Goal: Communication & Community: Ask a question

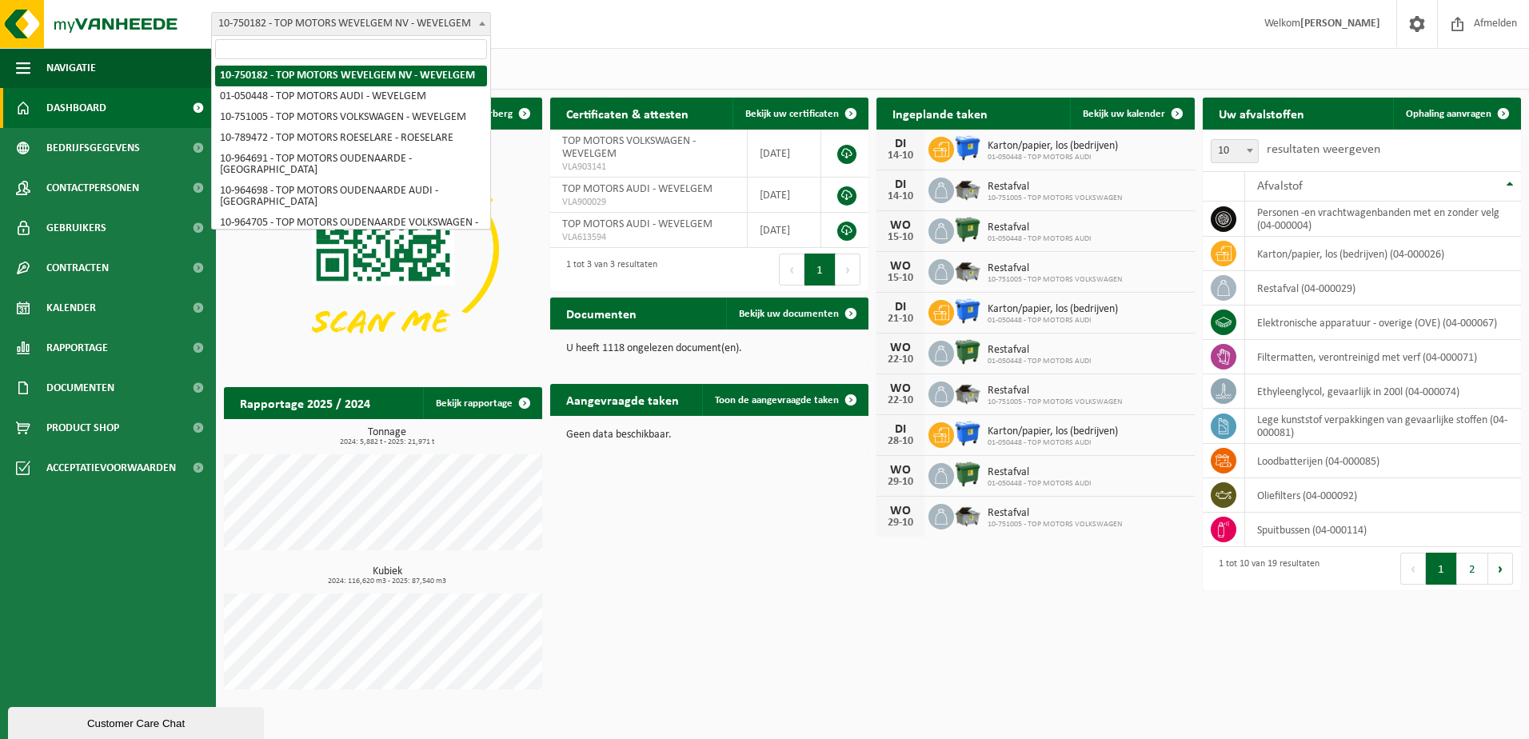
click at [436, 31] on span "10-750182 - TOP MOTORS WEVELGEM NV - WEVELGEM" at bounding box center [351, 24] width 278 height 22
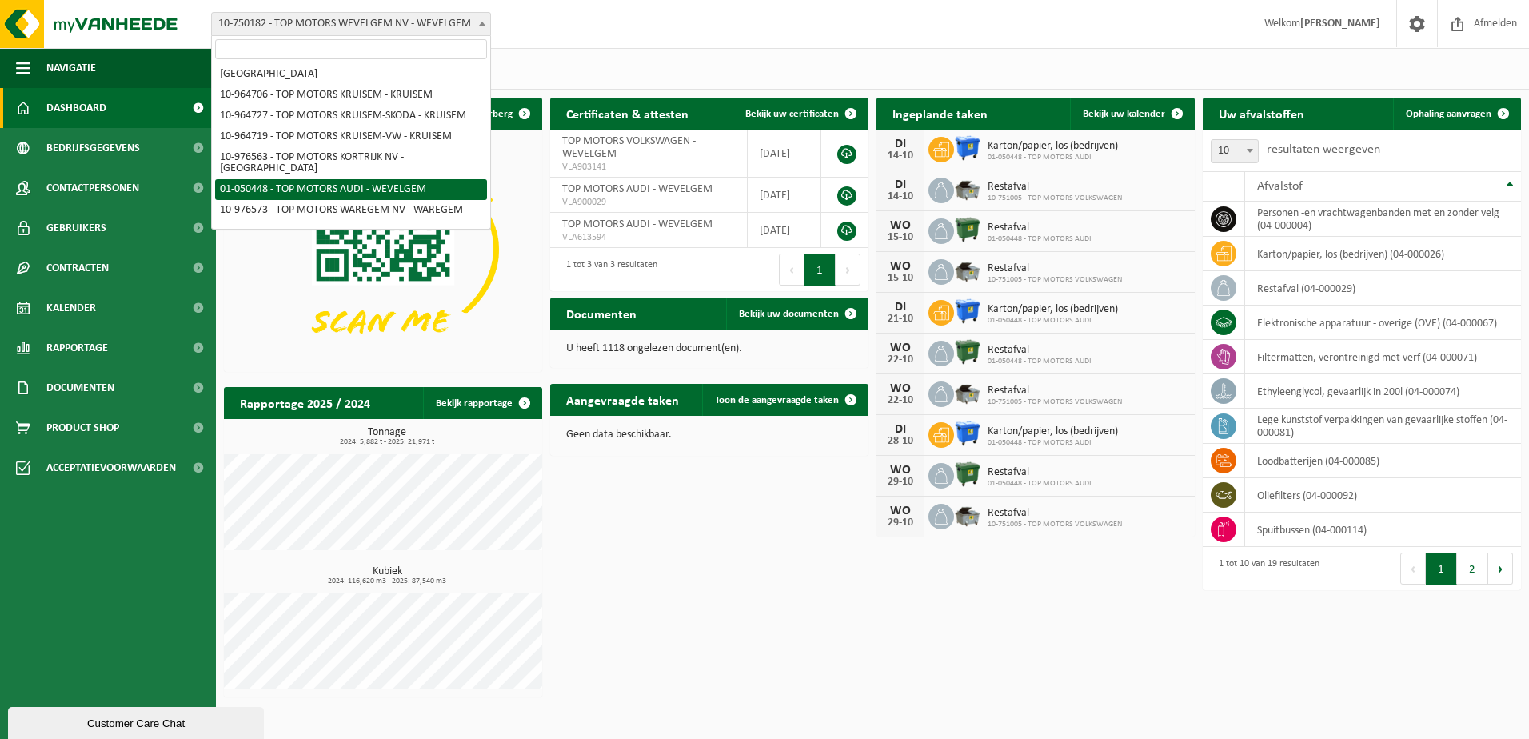
scroll to position [217, 0]
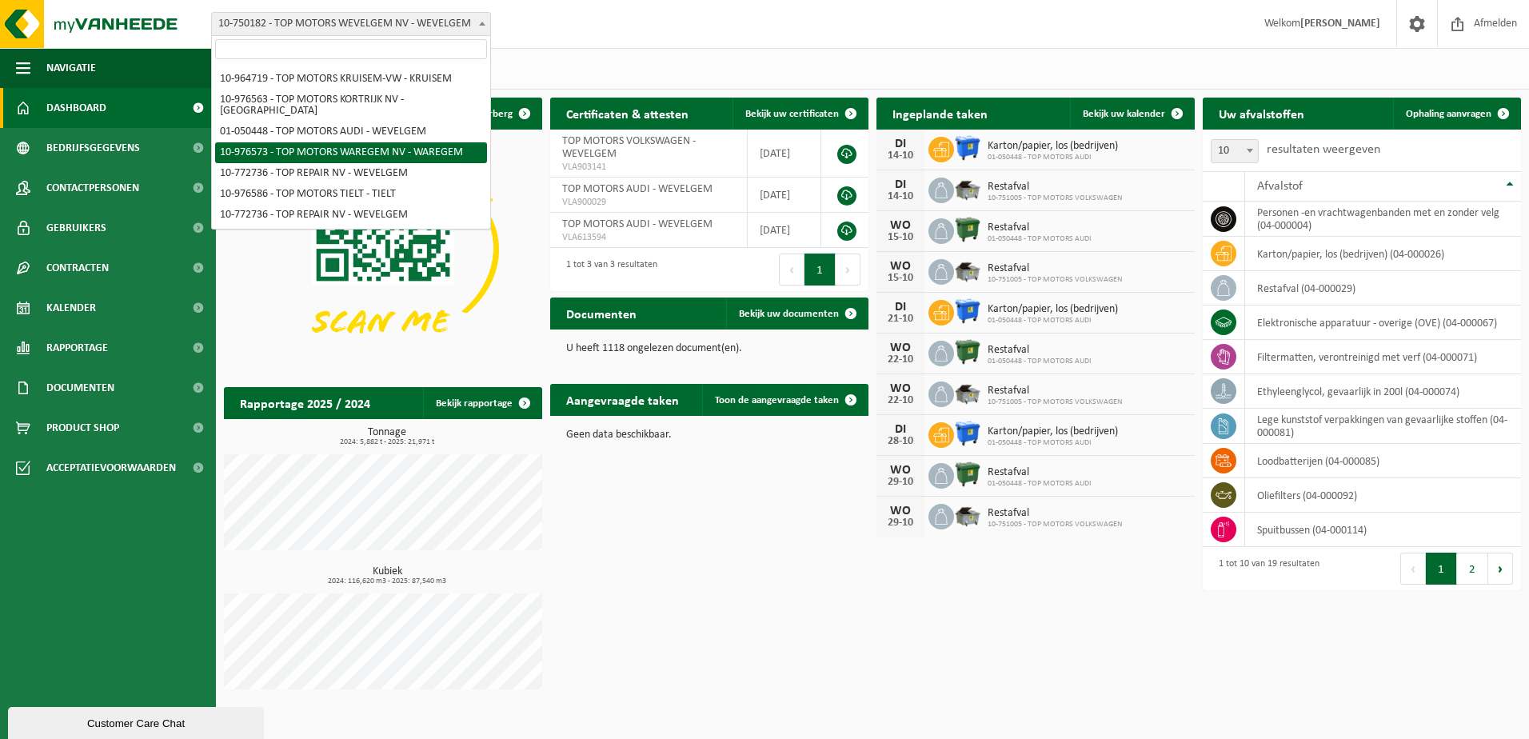
select select "158918"
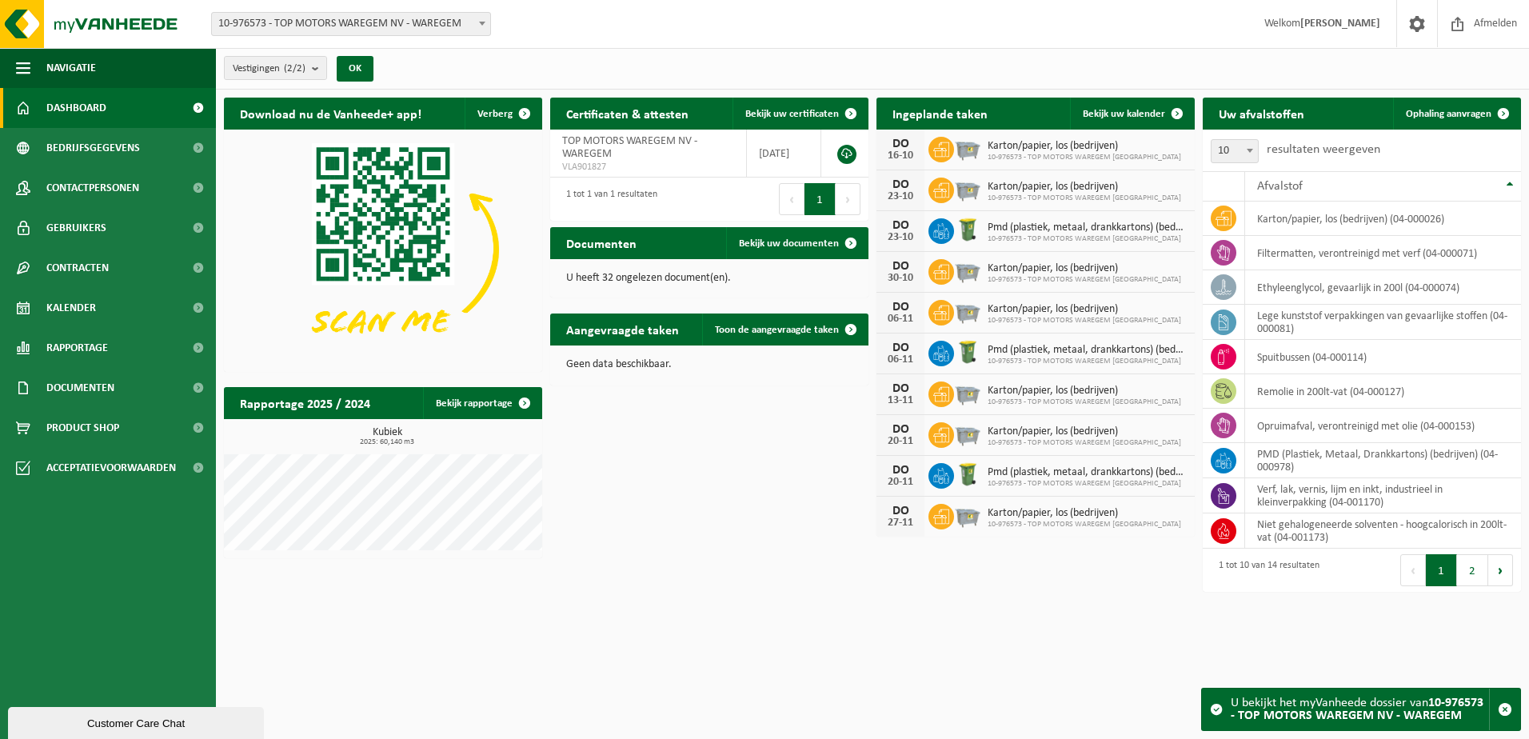
click at [1078, 149] on span "Karton/papier, los (bedrijven)" at bounding box center [1083, 146] width 193 height 13
click at [1121, 146] on div "DO 16-10 Karton/papier, los (bedrijven) 10-976573 - TOP MOTORS WAREGEM NV" at bounding box center [1035, 150] width 318 height 41
click at [1033, 146] on span "Karton/papier, los (bedrijven)" at bounding box center [1083, 146] width 193 height 13
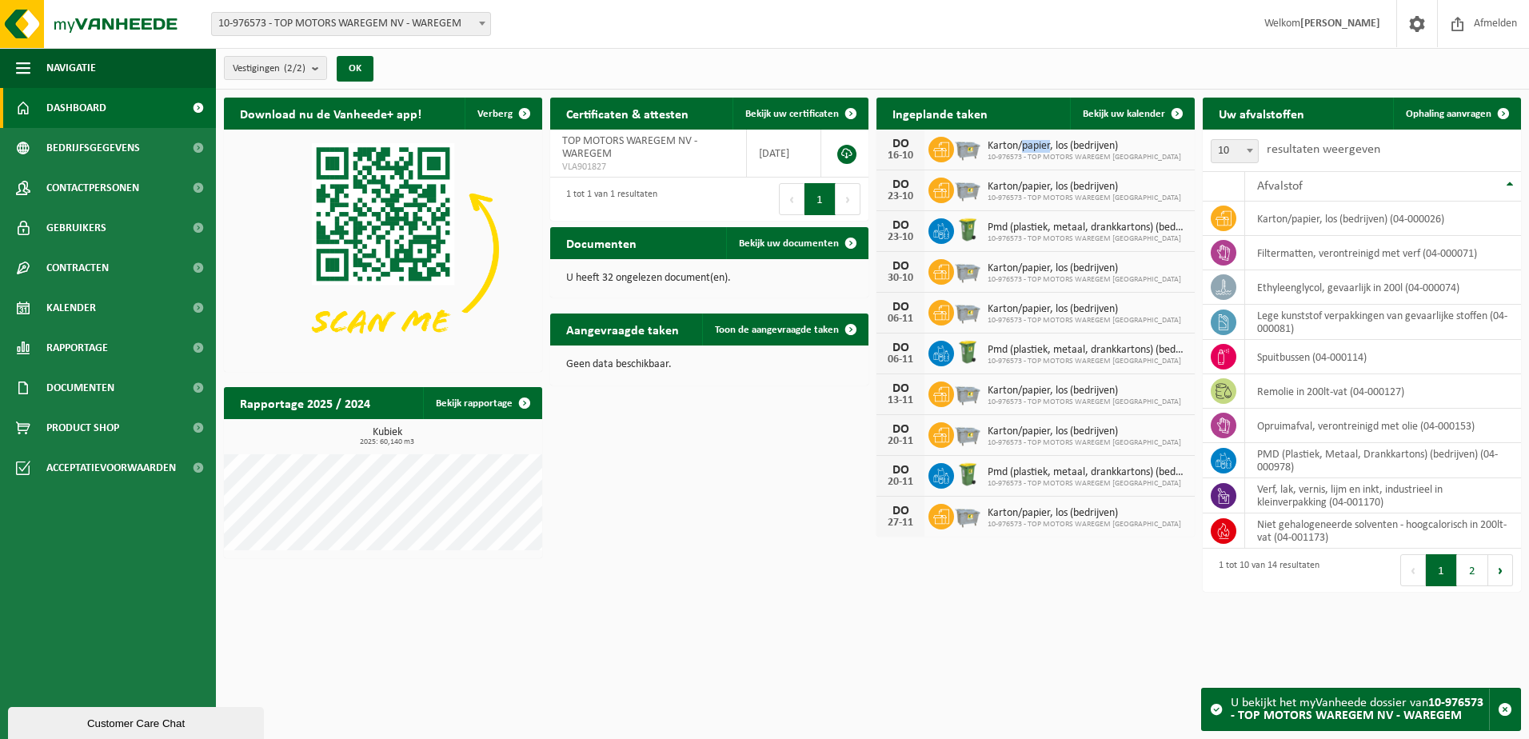
drag, startPoint x: 1033, startPoint y: 146, endPoint x: 954, endPoint y: 153, distance: 79.4
click at [954, 153] on img at bounding box center [967, 147] width 27 height 27
click at [197, 197] on span at bounding box center [198, 188] width 36 height 40
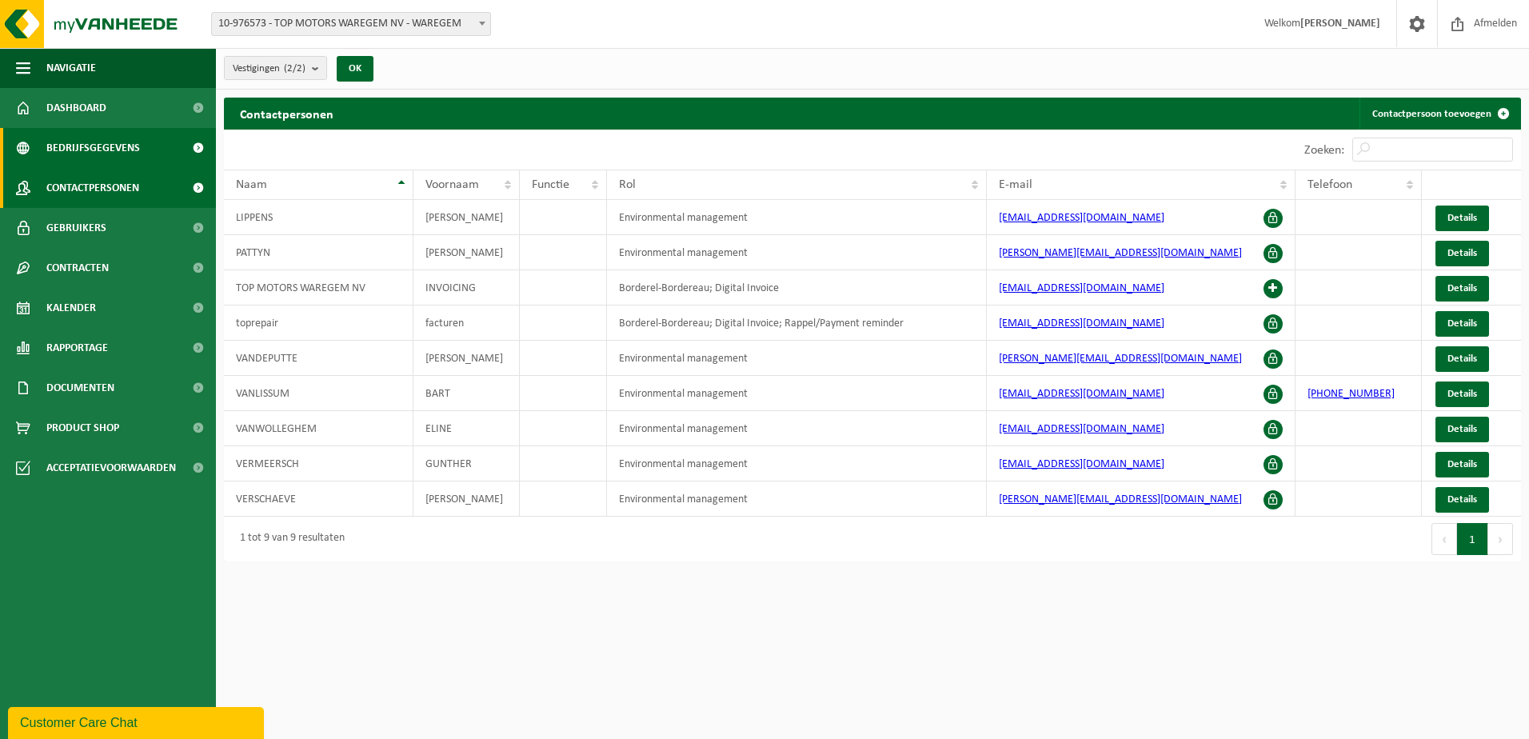
click at [107, 153] on span "Bedrijfsgegevens" at bounding box center [93, 148] width 94 height 40
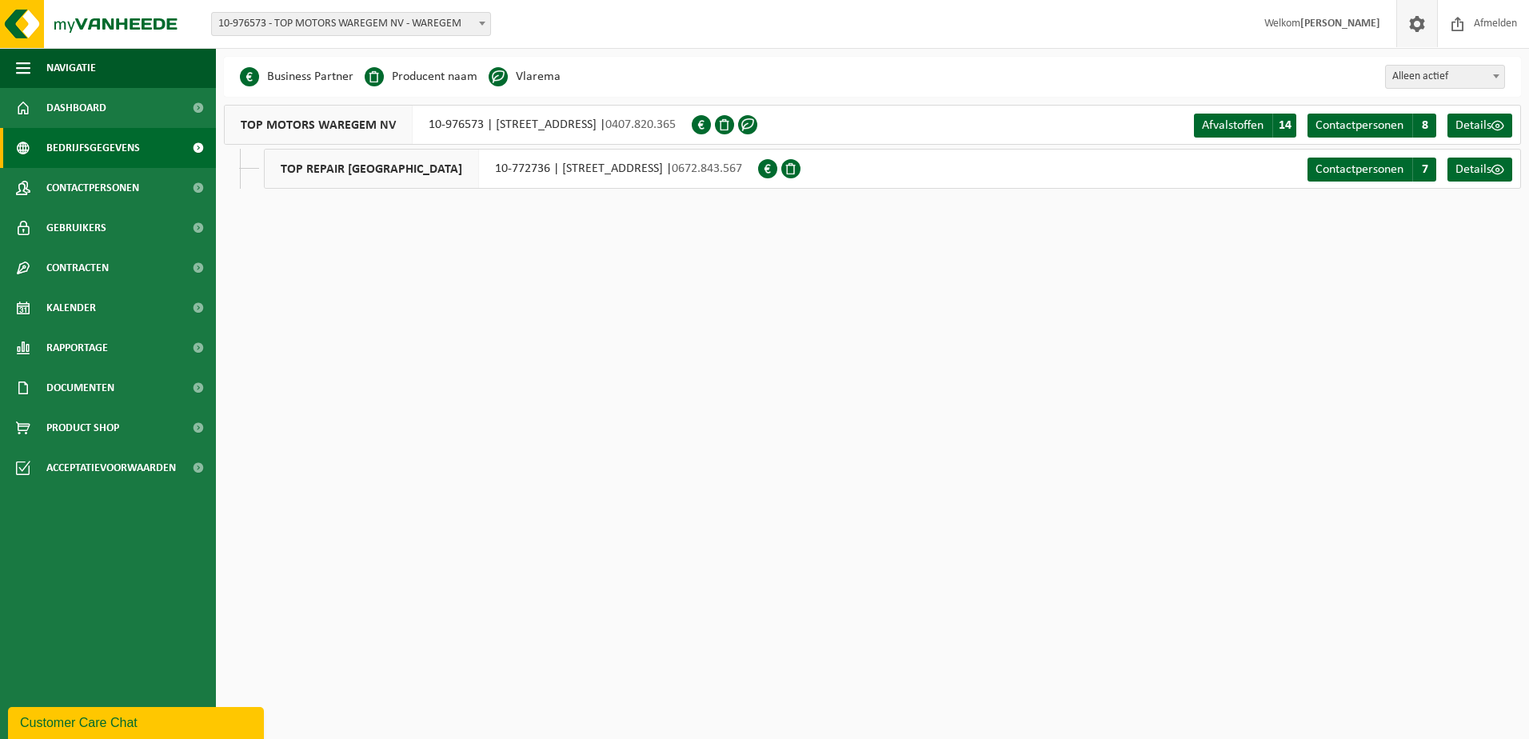
click at [1409, 19] on span at bounding box center [1417, 23] width 24 height 47
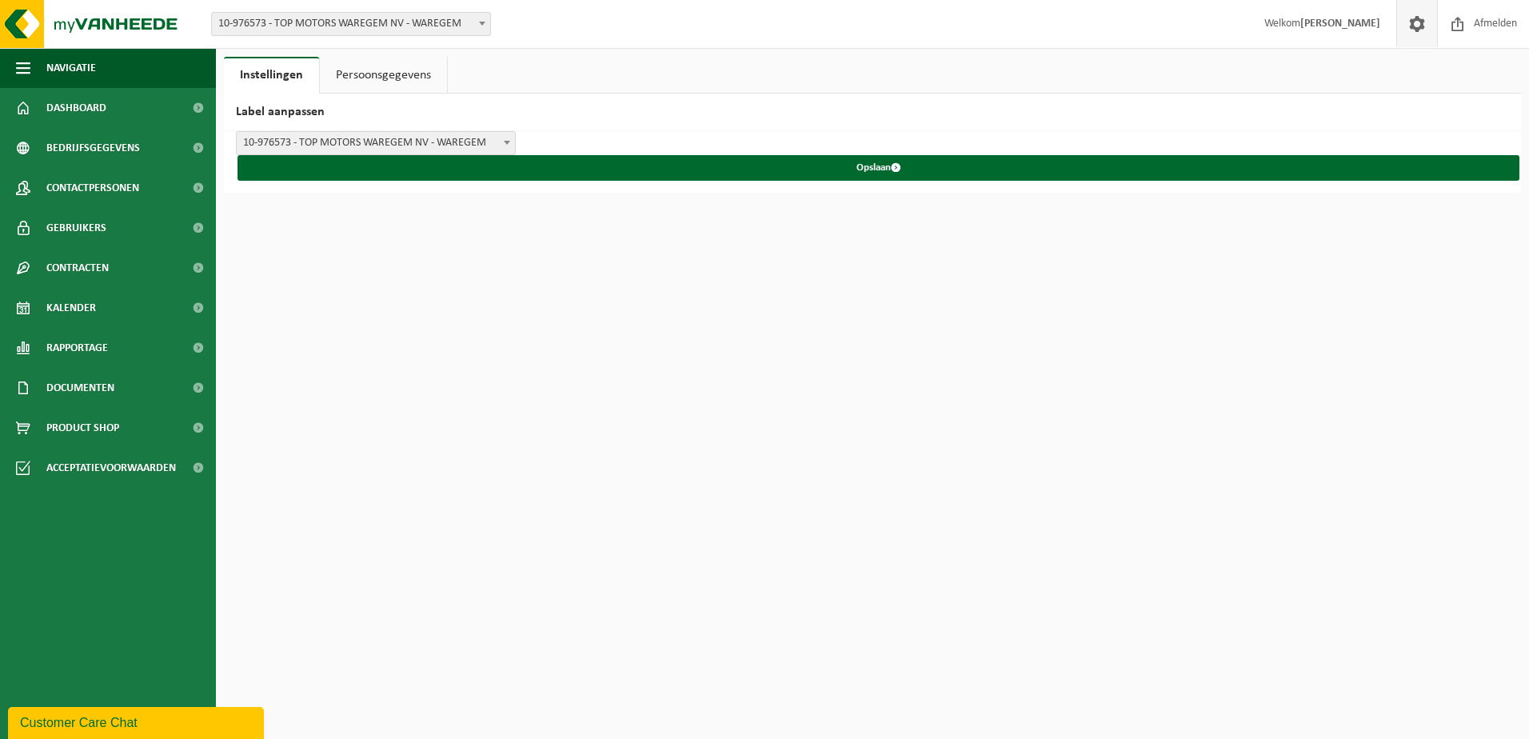
click at [430, 87] on link "Persoonsgegevens" at bounding box center [383, 75] width 127 height 37
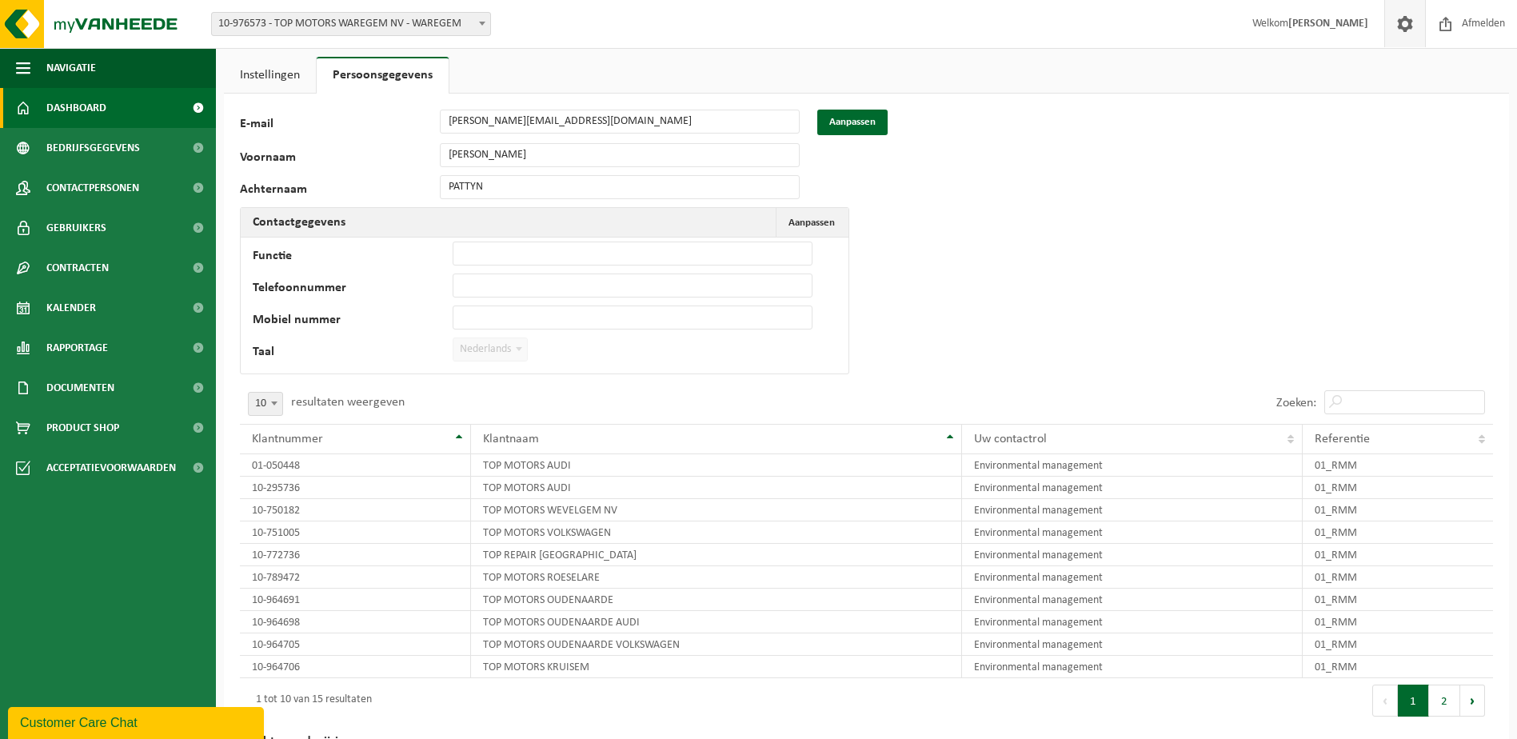
click at [108, 121] on link "Dashboard" at bounding box center [108, 108] width 216 height 40
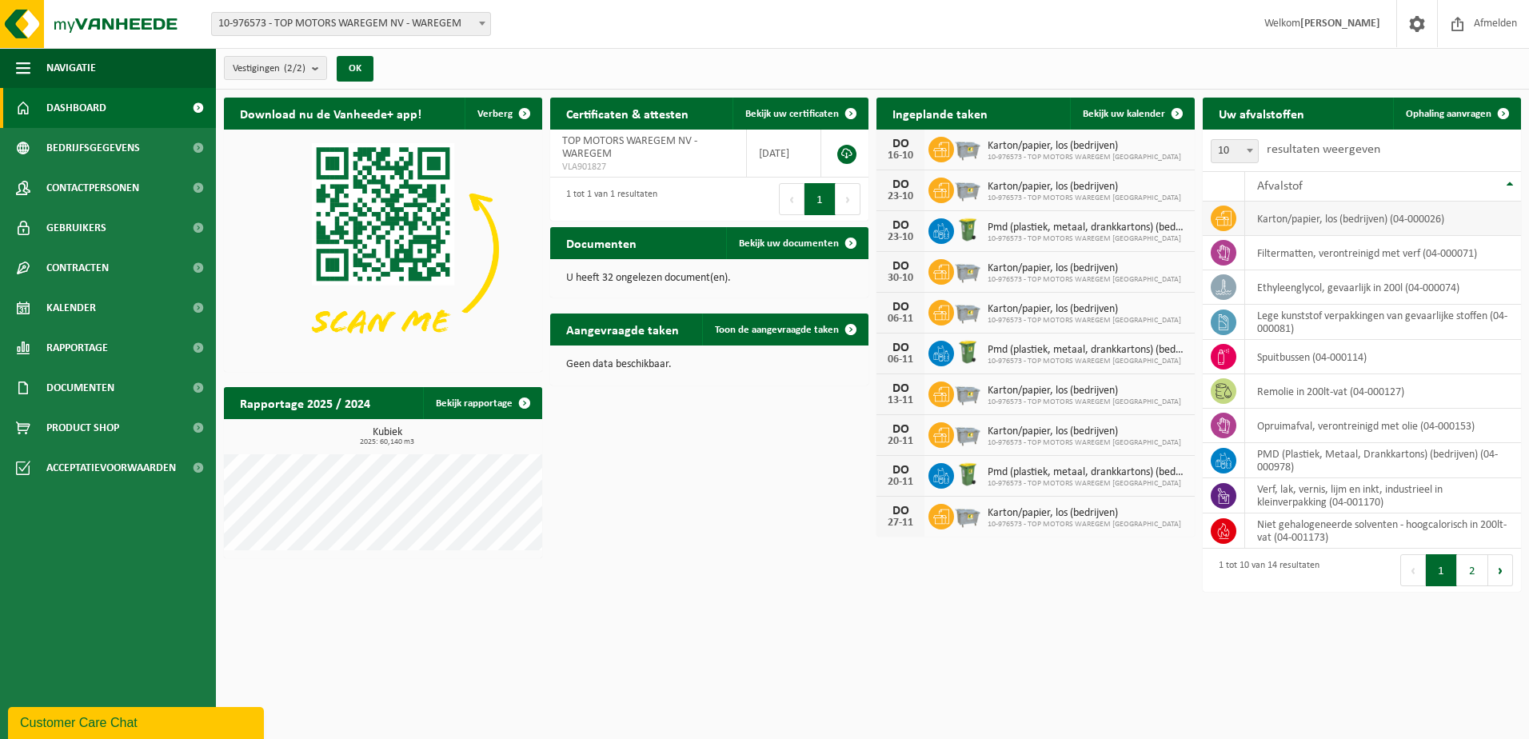
click at [1353, 225] on td "karton/papier, los (bedrijven) (04-000026)" at bounding box center [1383, 218] width 276 height 34
click at [1269, 225] on td "karton/papier, los (bedrijven) (04-000026)" at bounding box center [1383, 218] width 276 height 34
click at [1162, 112] on span at bounding box center [1177, 114] width 32 height 32
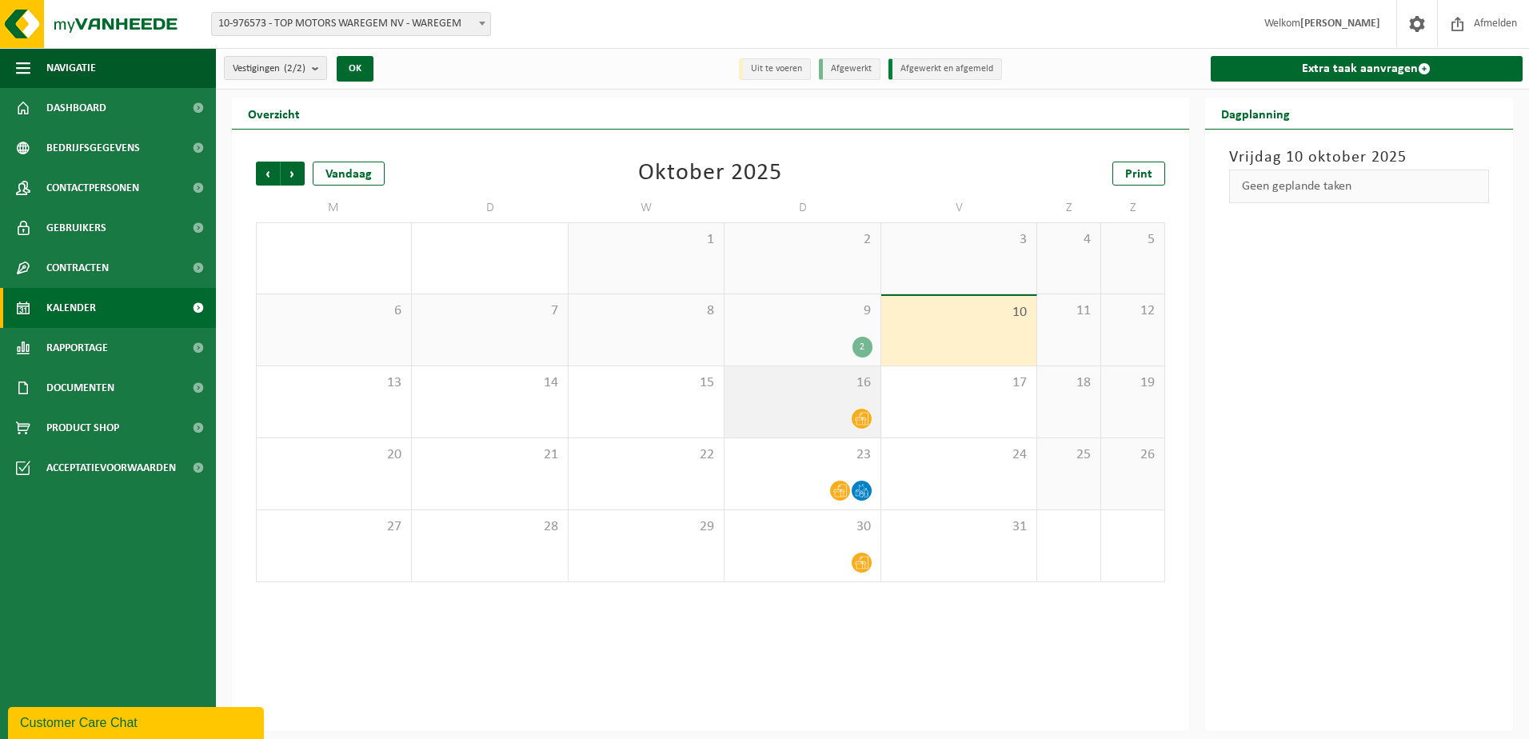
click at [867, 418] on icon at bounding box center [862, 419] width 14 height 14
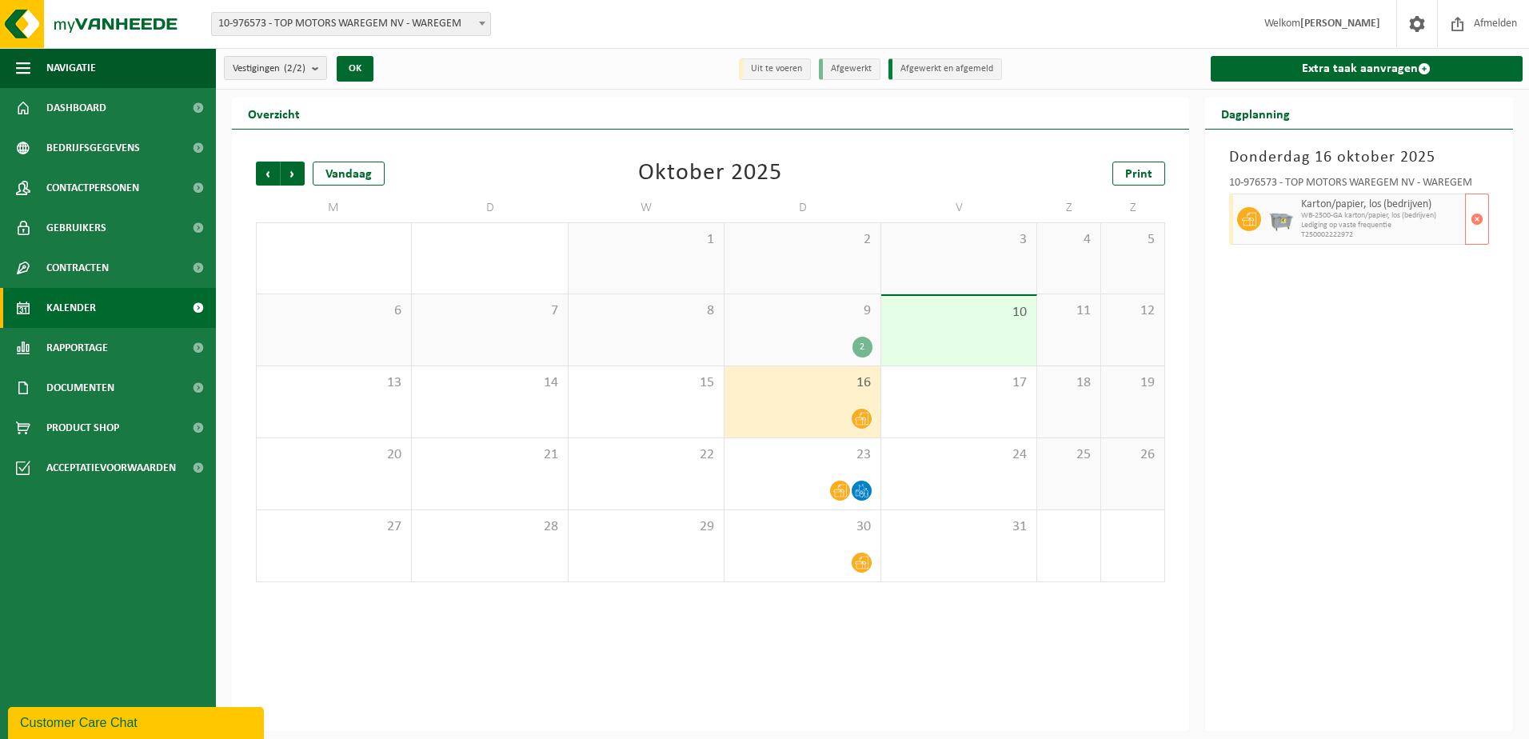
click at [1397, 222] on span "Lediging op vaste frequentie" at bounding box center [1381, 226] width 161 height 10
click at [1352, 221] on span "Lediging op vaste frequentie" at bounding box center [1381, 226] width 161 height 10
drag, startPoint x: 1352, startPoint y: 220, endPoint x: 1293, endPoint y: 220, distance: 58.4
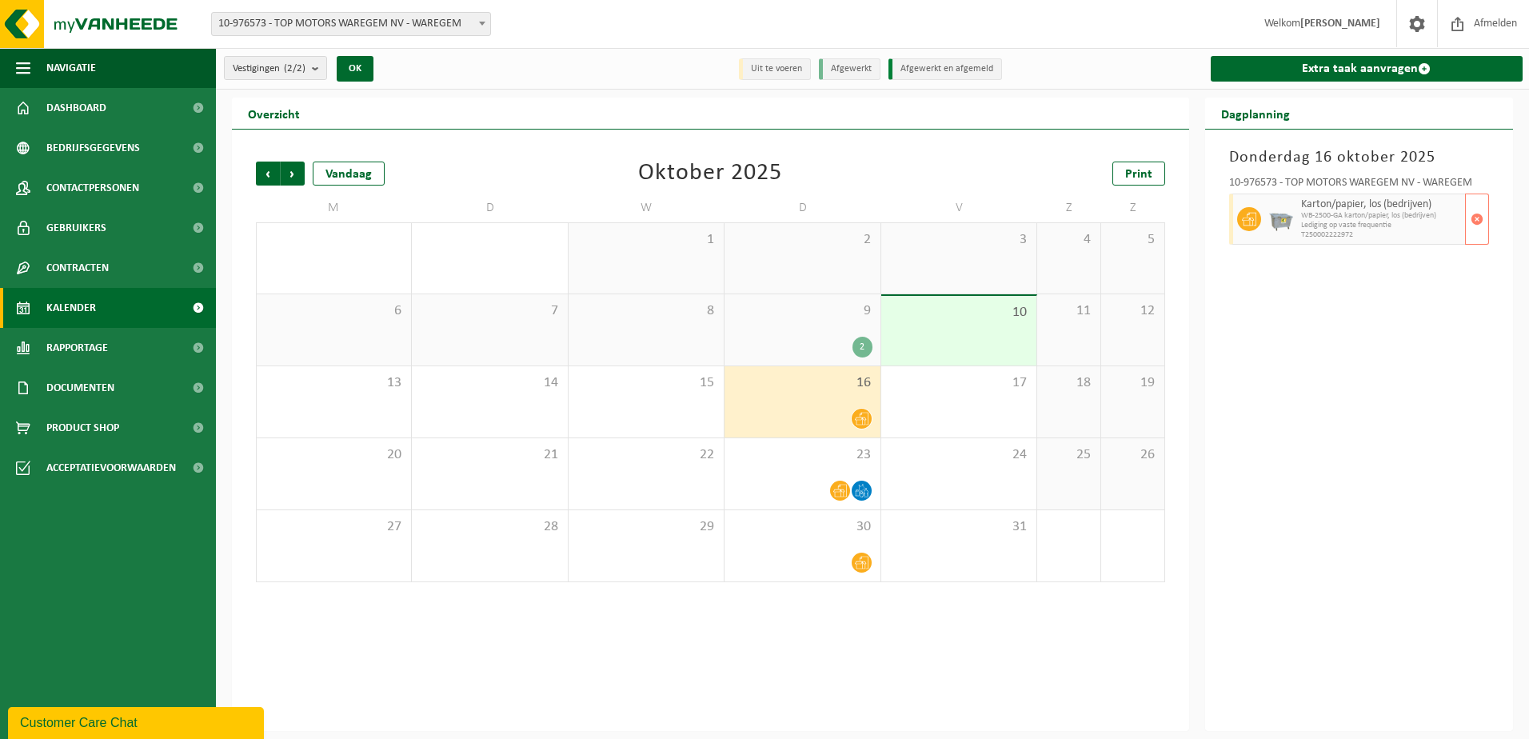
click at [1293, 220] on div at bounding box center [1281, 218] width 32 height 51
drag, startPoint x: 1293, startPoint y: 220, endPoint x: 1331, endPoint y: 288, distance: 77.6
click at [1331, 288] on div "Donderdag 16 oktober 2025 10-976573 - TOP MOTORS WAREGEM NV - WAREGEM Karton/pa…" at bounding box center [1359, 430] width 309 height 601
click at [1349, 342] on div "Donderdag 16 oktober 2025 10-976573 - TOP MOTORS WAREGEM NV - WAREGEM Karton/pa…" at bounding box center [1359, 430] width 309 height 601
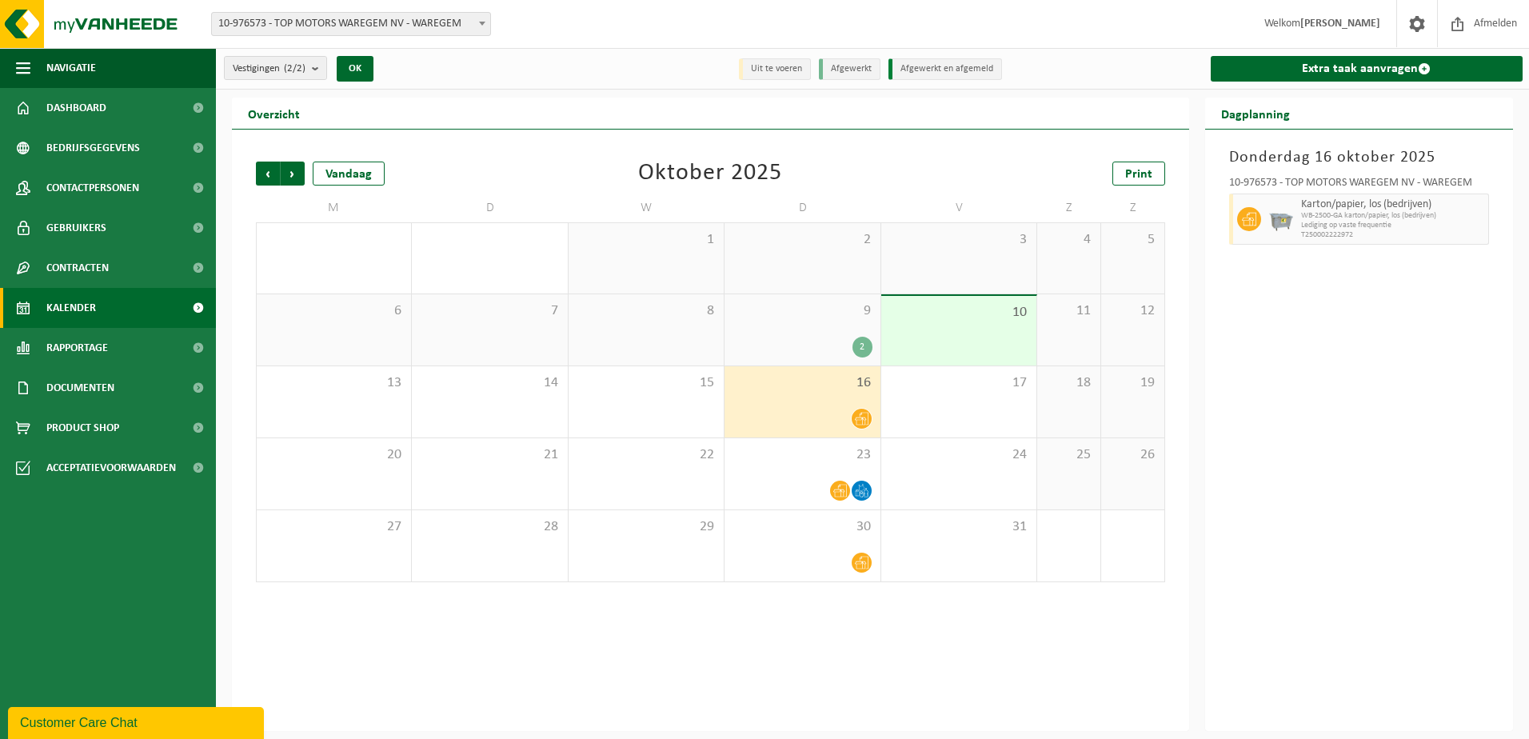
click at [142, 718] on div "Customer Care Chat" at bounding box center [136, 722] width 232 height 19
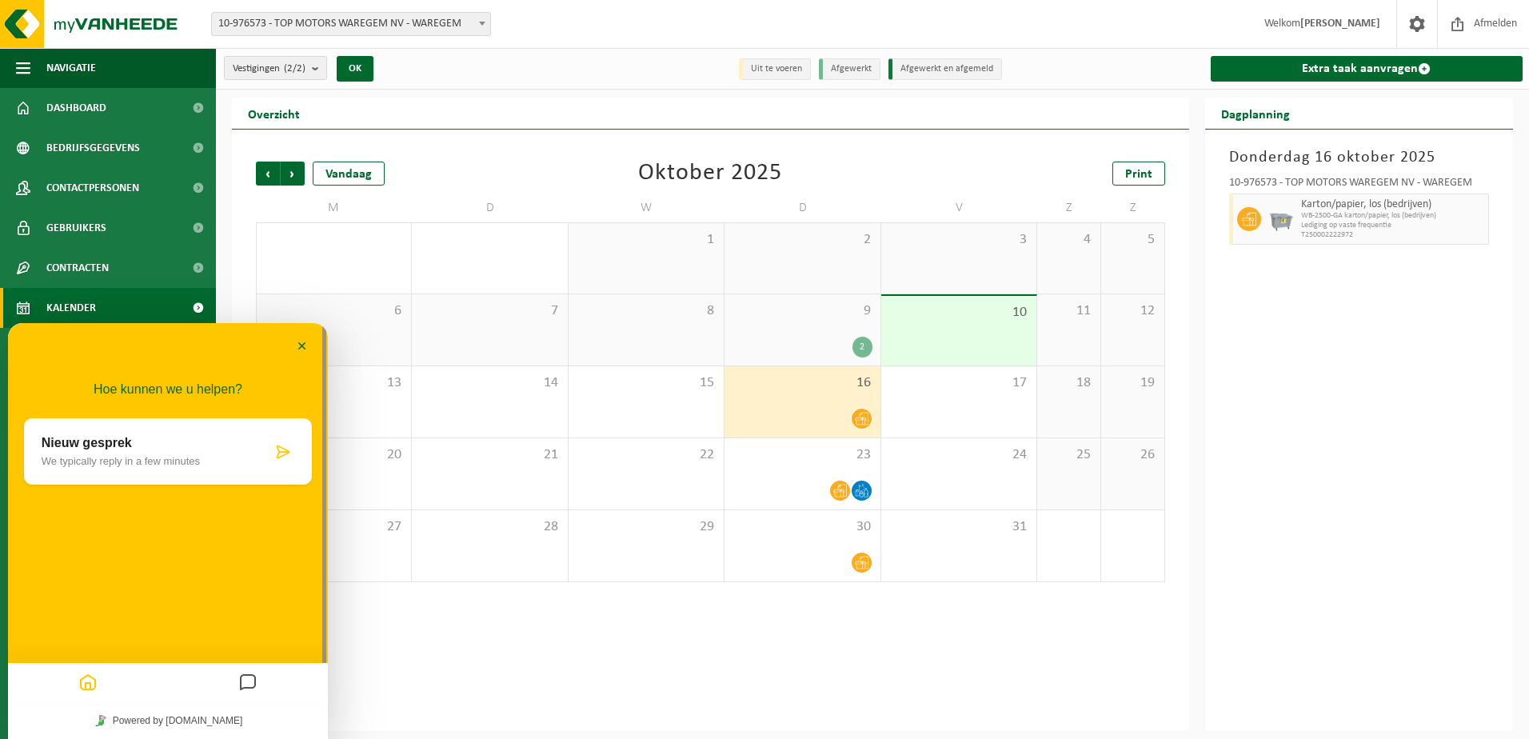
click at [71, 446] on p "Nieuw gesprek" at bounding box center [157, 443] width 230 height 14
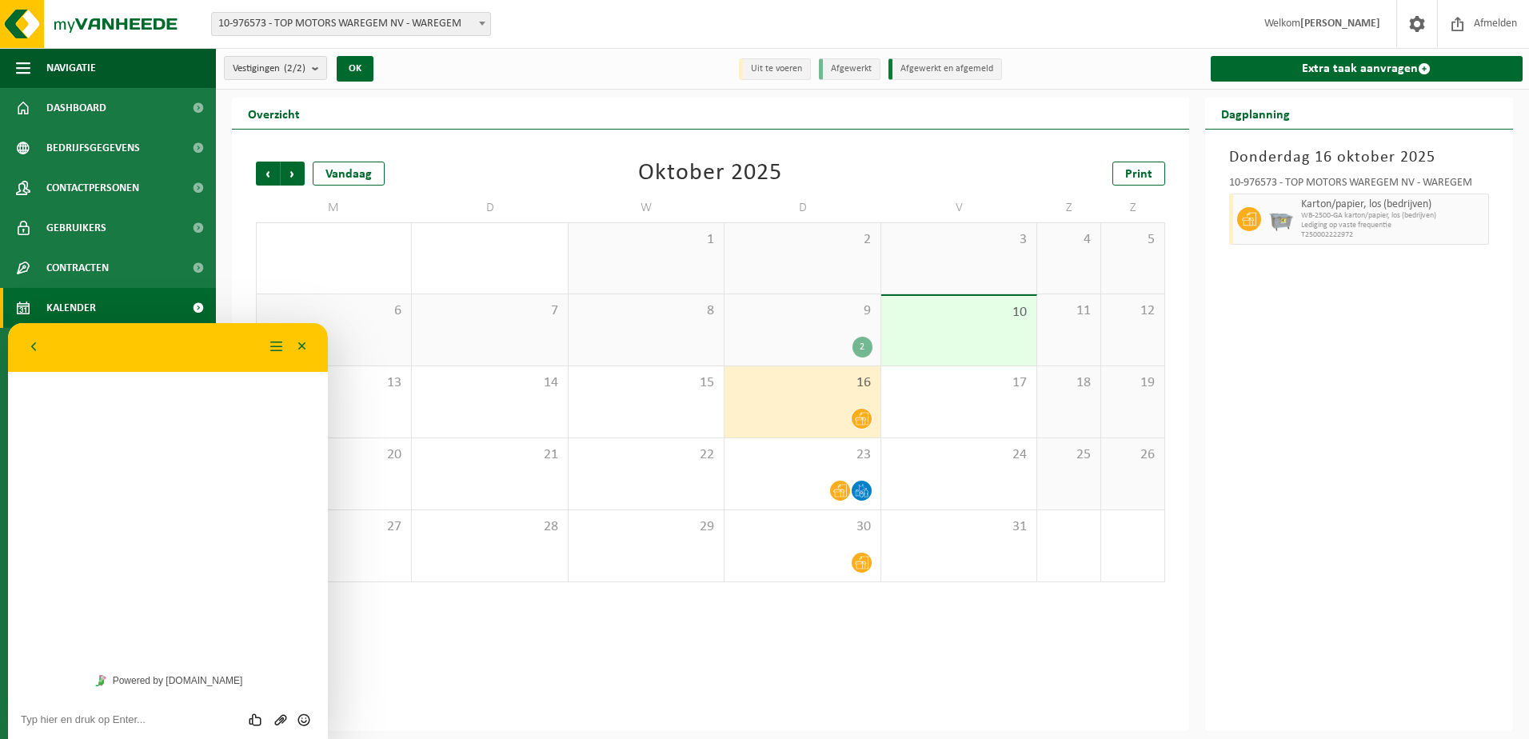
click at [78, 715] on textarea at bounding box center [168, 719] width 294 height 13
click at [116, 706] on textarea "Beste, op 2/10 en 10/10 is geen ophaling karton papier geweest" at bounding box center [168, 714] width 294 height 24
click at [180, 729] on div "Beste, op 2/10 en 9/10 is geen ophaling karton papier geweest Beoordeel deze ch…" at bounding box center [168, 713] width 320 height 51
click at [130, 725] on textarea "Beste, op 2/10 en 9/10 is geen ophaling karton papier geweest" at bounding box center [168, 714] width 294 height 24
type textarea "Beste, op 2/10 en 9/10 is geen ophaling karton papier geweest. Is er iets mislo…"
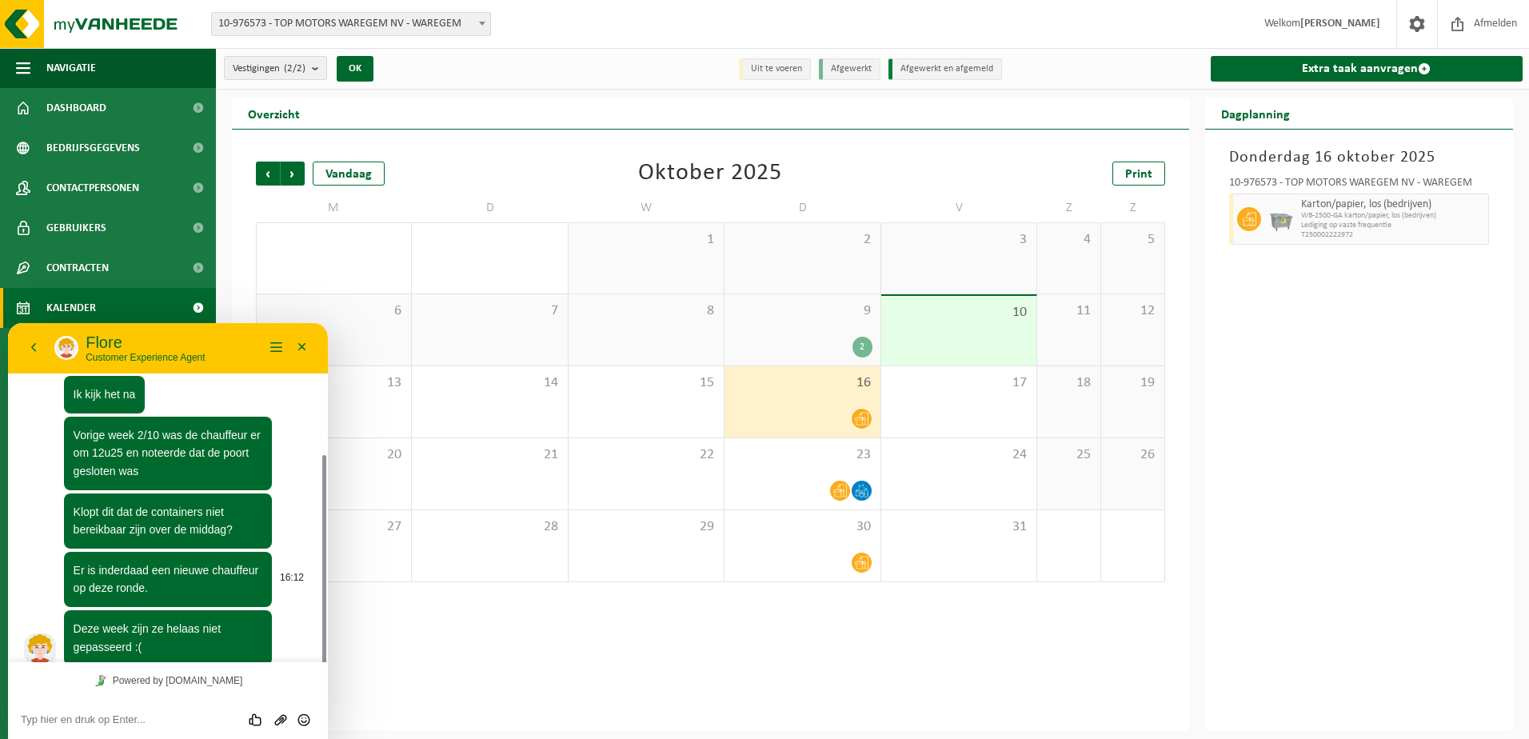
scroll to position [176, 0]
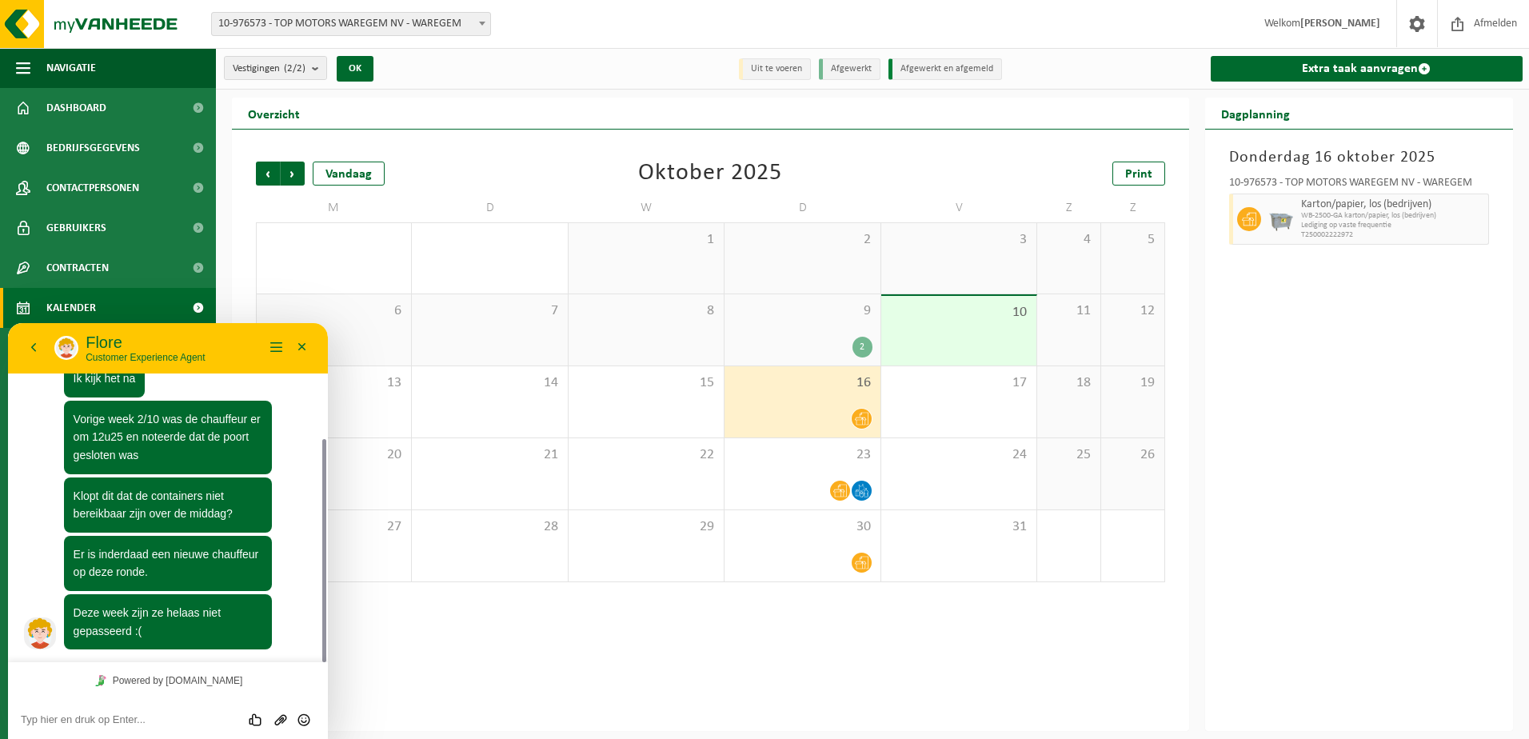
click at [122, 720] on textarea at bounding box center [168, 719] width 294 height 13
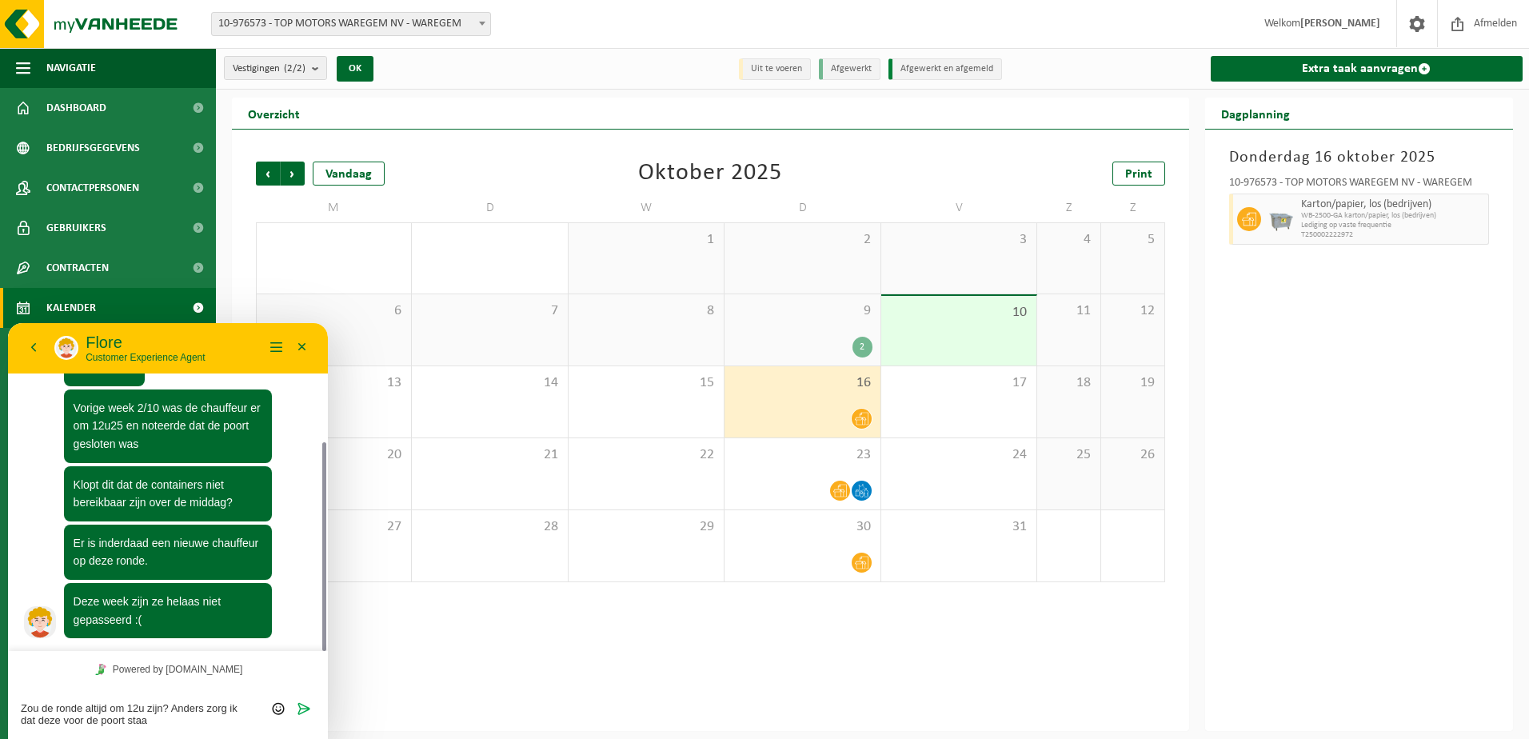
type textarea "Zou de ronde altijd om 12u zijn? Anders zorg ik dat deze voor de poort staat"
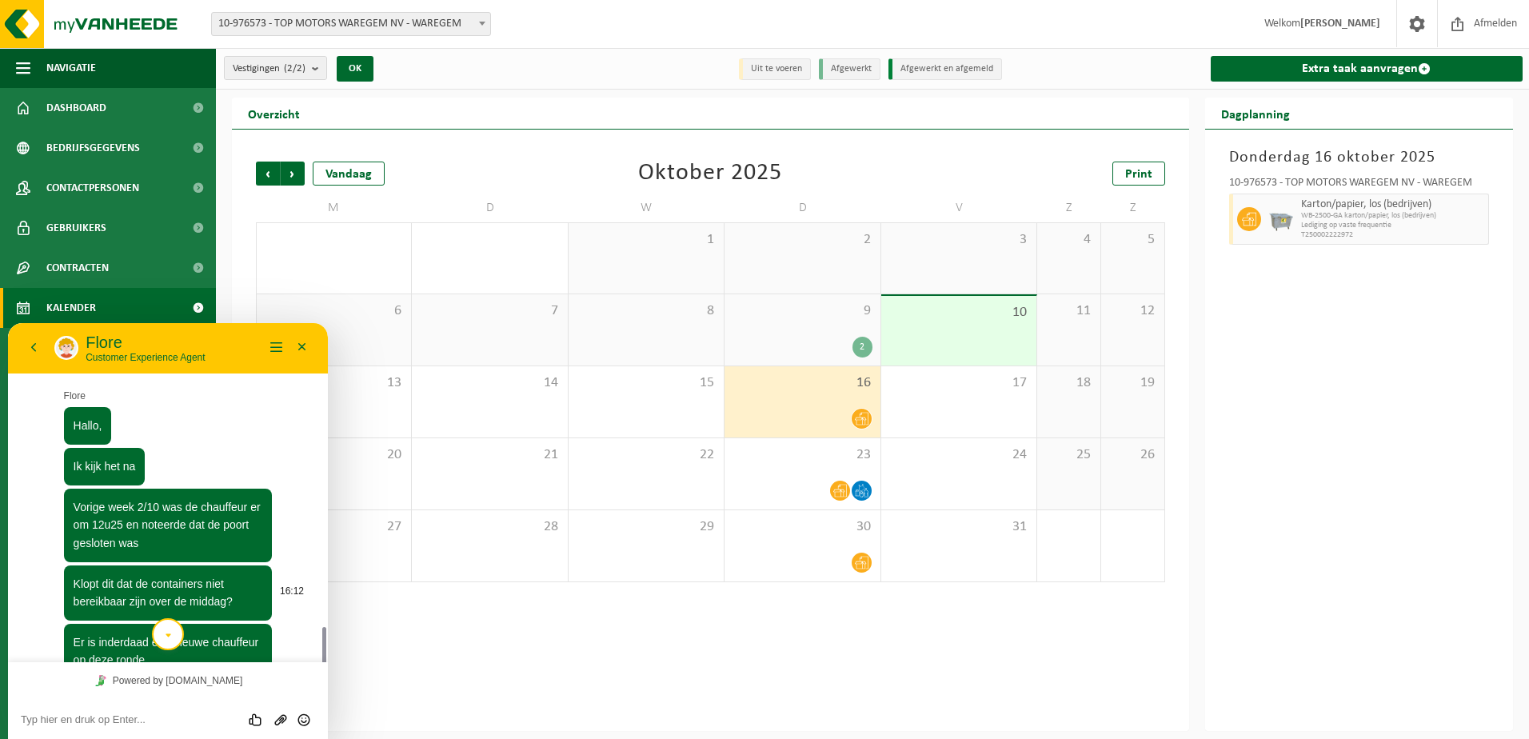
scroll to position [248, 0]
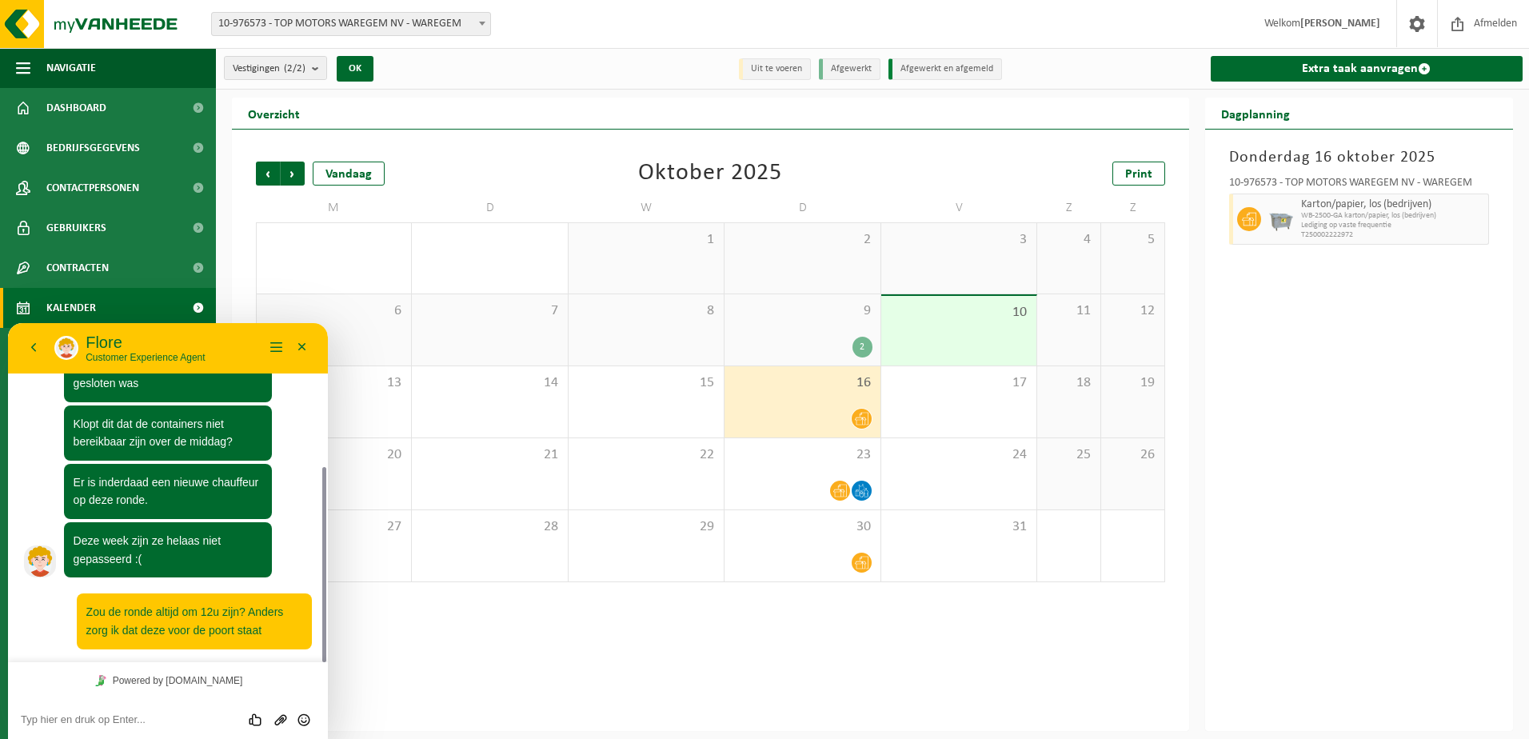
click at [225, 680] on div "Powered by tawk.to" at bounding box center [168, 680] width 320 height 36
click at [225, 675] on div "Powered by tawk.to" at bounding box center [168, 680] width 320 height 36
click at [150, 723] on textarea at bounding box center [168, 719] width 294 height 13
type textarea "D"
type textarea "De code van de poort is anders 34E"
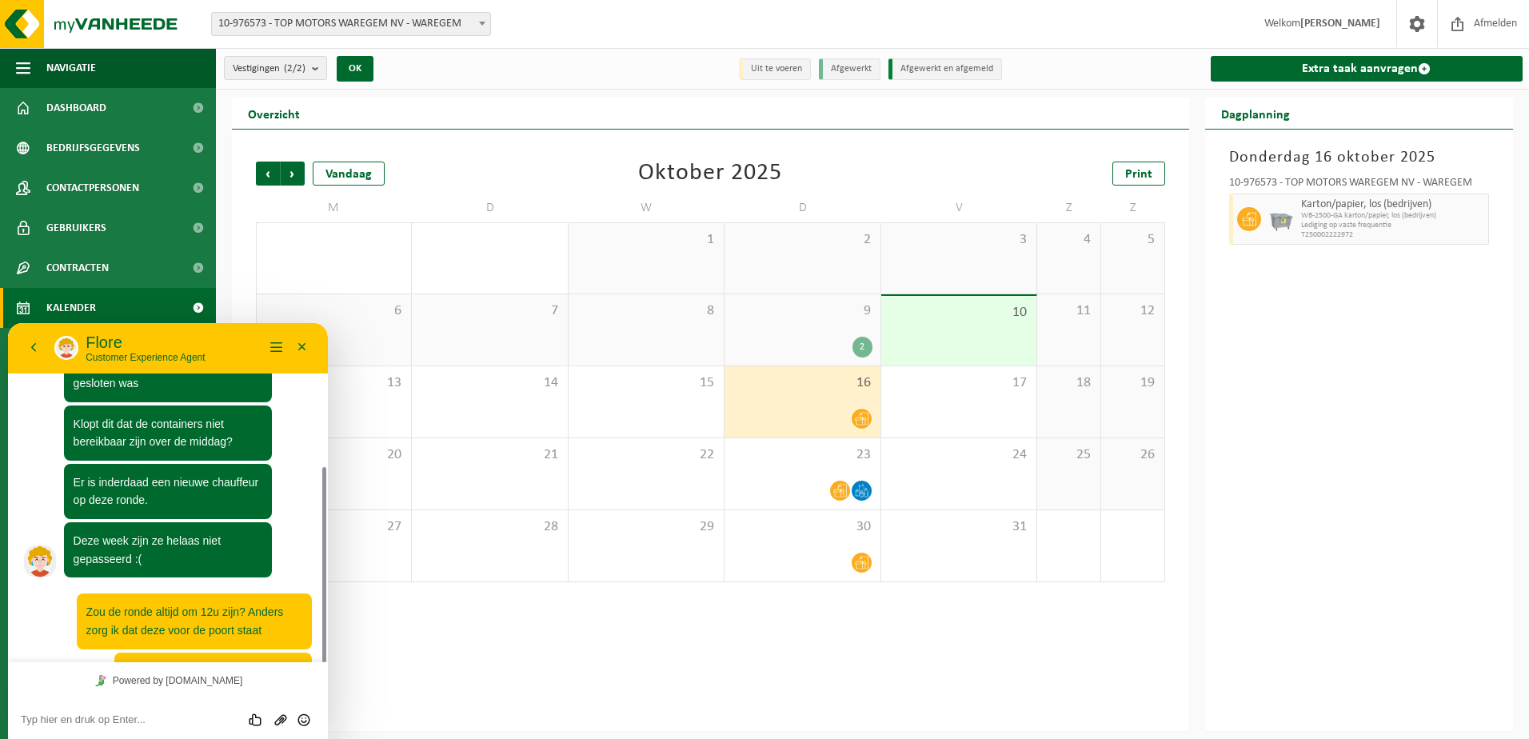
scroll to position [288, 0]
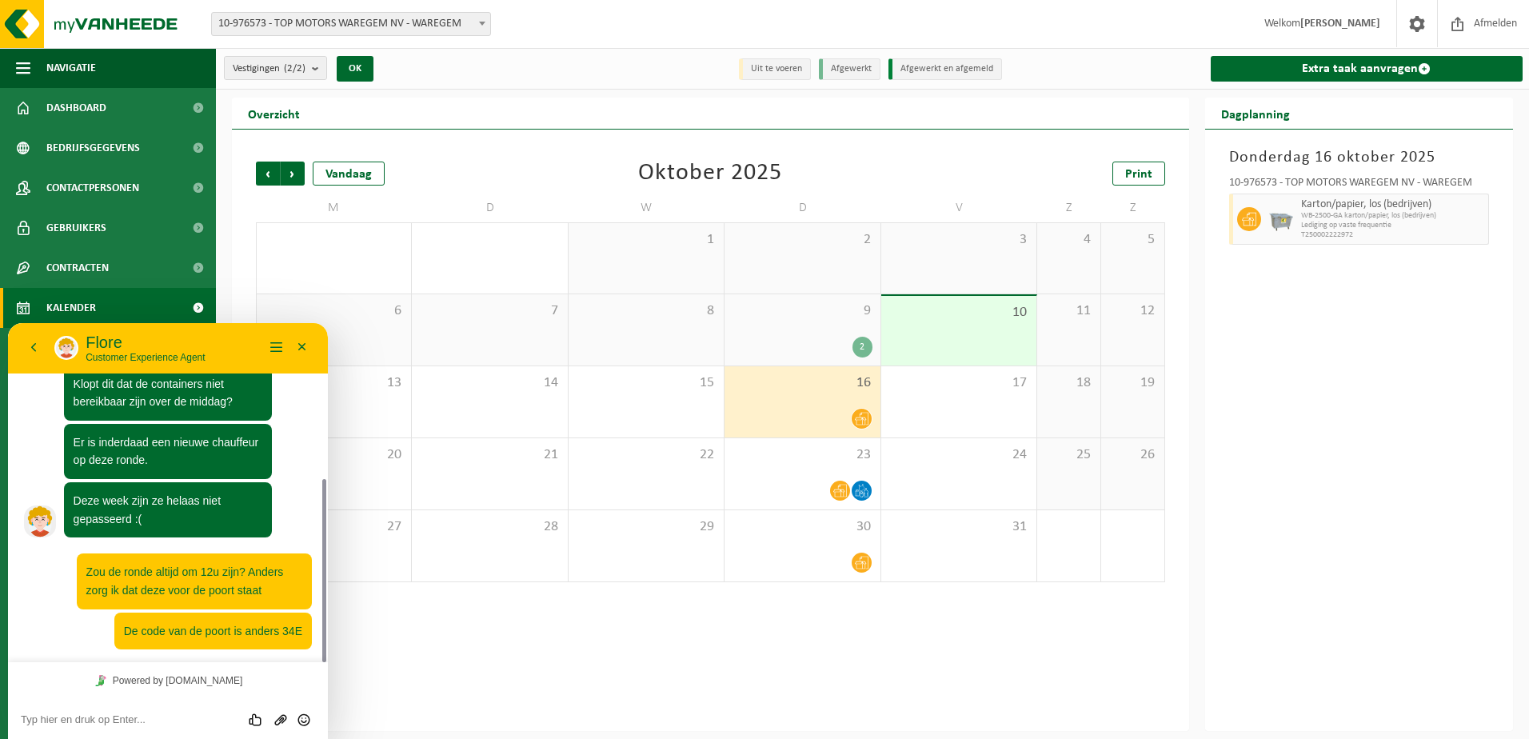
click at [1435, 520] on div "Donderdag 16 oktober 2025 10-976573 - TOP MOTORS WAREGEM NV - WAREGEM Karton/pa…" at bounding box center [1359, 430] width 309 height 601
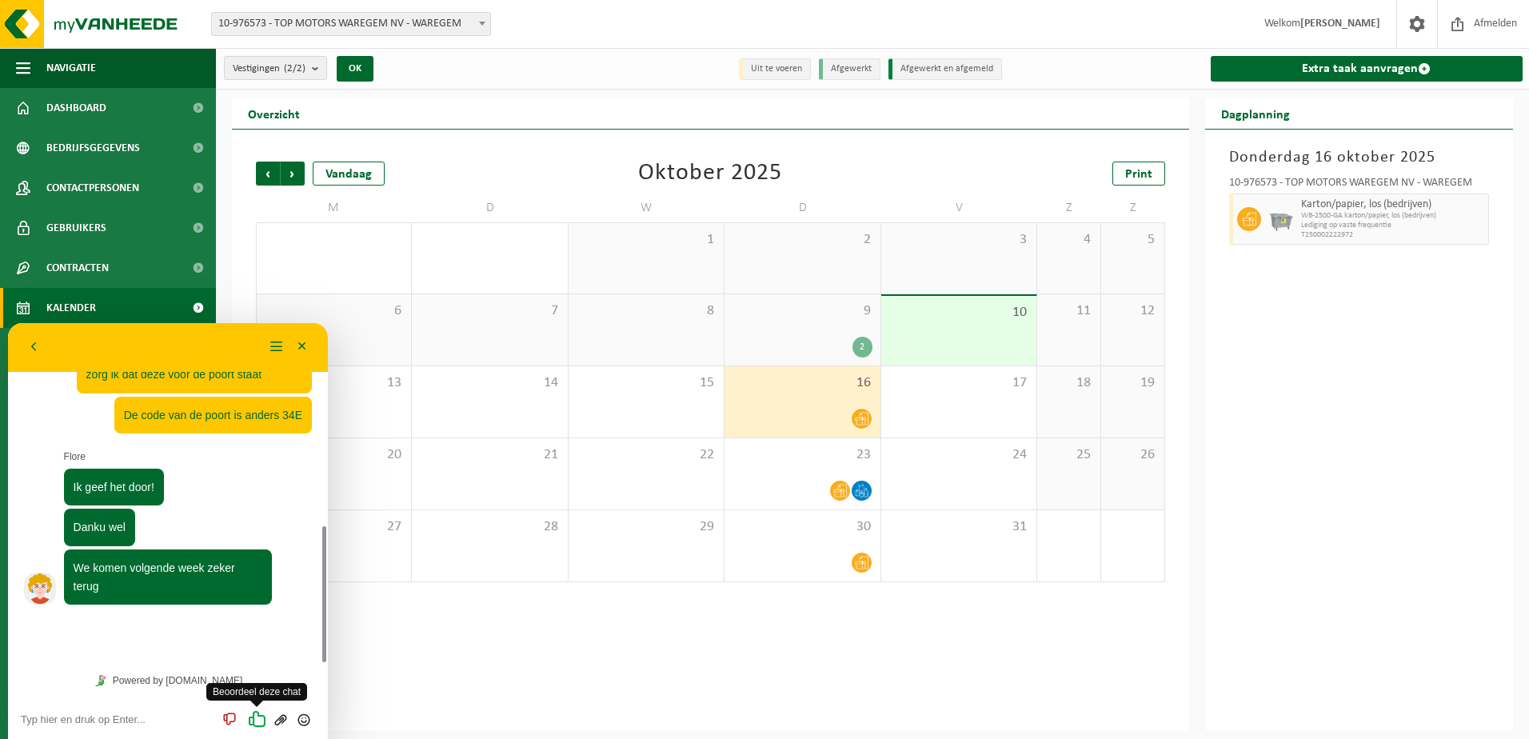
click at [252, 718] on icon "Beoordeel deze chat" at bounding box center [257, 718] width 20 height 20
